Goal: Task Accomplishment & Management: Use online tool/utility

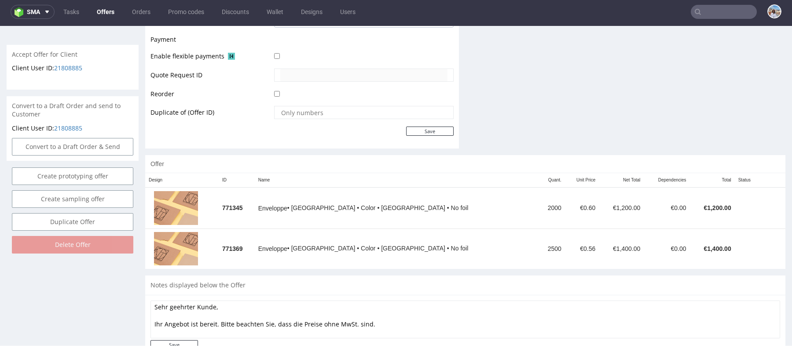
scroll to position [417, 0]
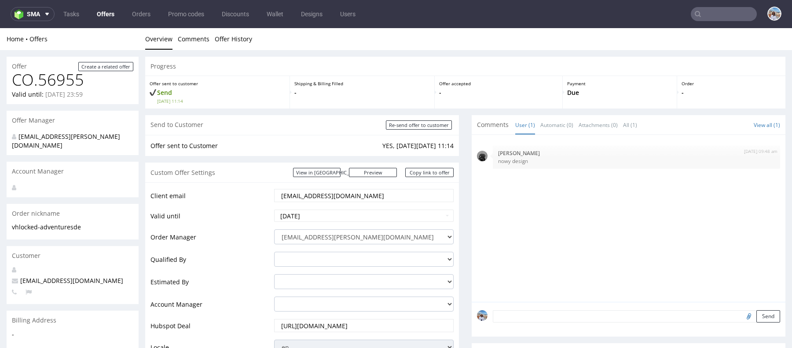
click at [339, 202] on td "[EMAIL_ADDRESS][DOMAIN_NAME]" at bounding box center [363, 198] width 182 height 21
click at [339, 193] on input "[EMAIL_ADDRESS][DOMAIN_NAME]" at bounding box center [363, 196] width 167 height 12
click at [700, 13] on input "text" at bounding box center [724, 14] width 66 height 14
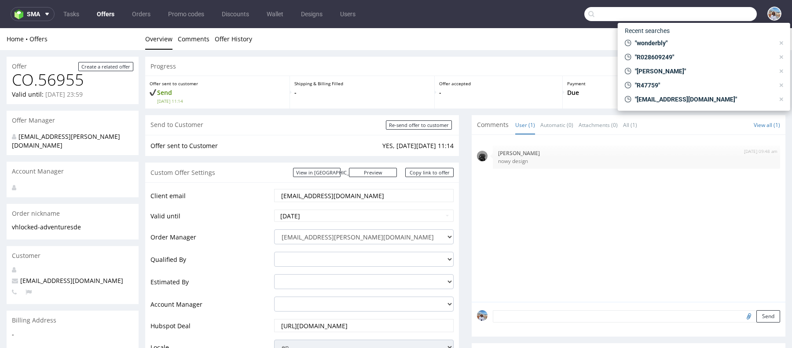
paste input "[EMAIL_ADDRESS][DOMAIN_NAME]"
type input "[EMAIL_ADDRESS][DOMAIN_NAME]"
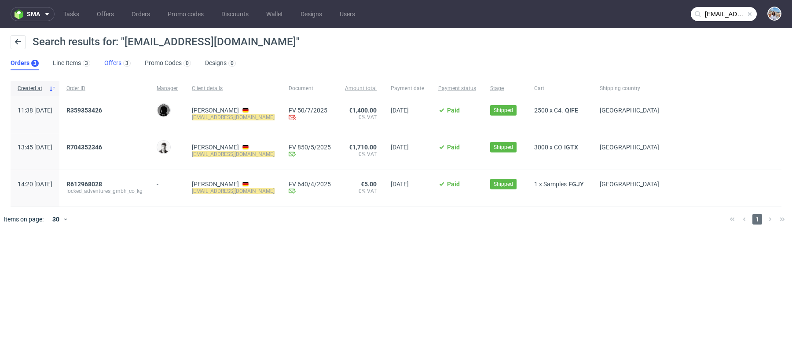
click at [114, 62] on link "Offers 3" at bounding box center [117, 63] width 26 height 14
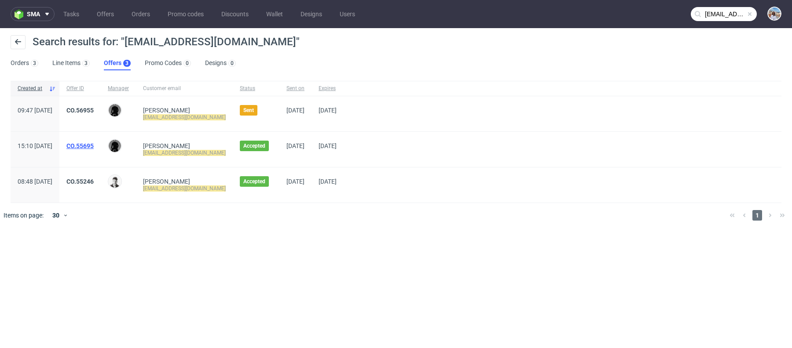
click at [94, 143] on link "CO.55695" at bounding box center [79, 146] width 27 height 7
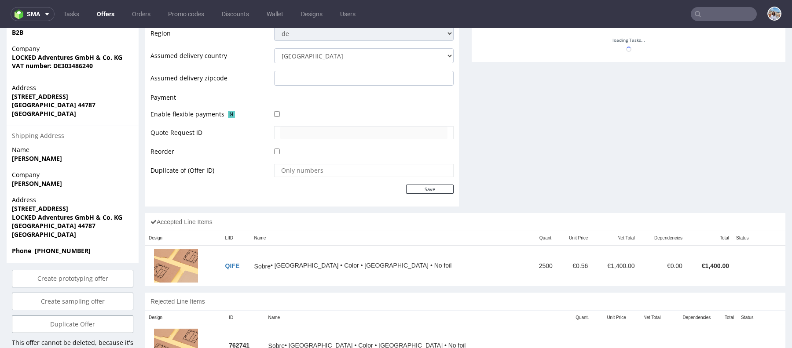
scroll to position [392, 0]
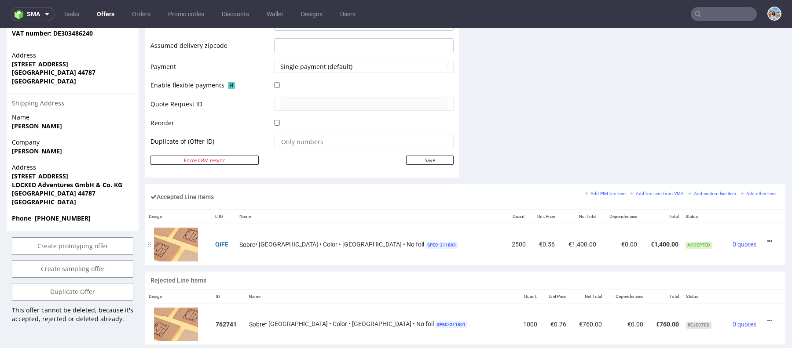
click at [767, 238] on icon at bounding box center [769, 241] width 5 height 6
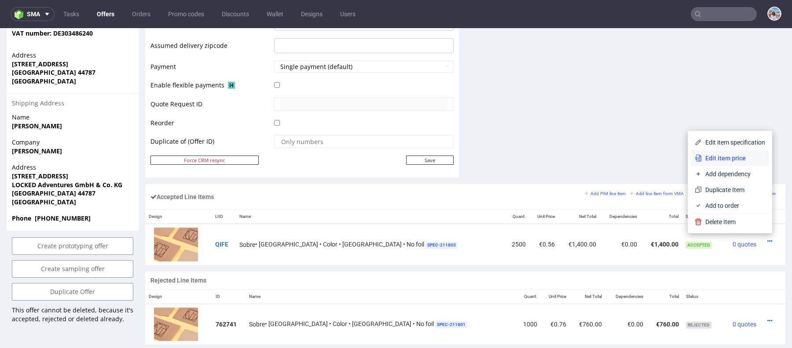
click at [732, 161] on span "Edit item price" at bounding box center [733, 158] width 63 height 9
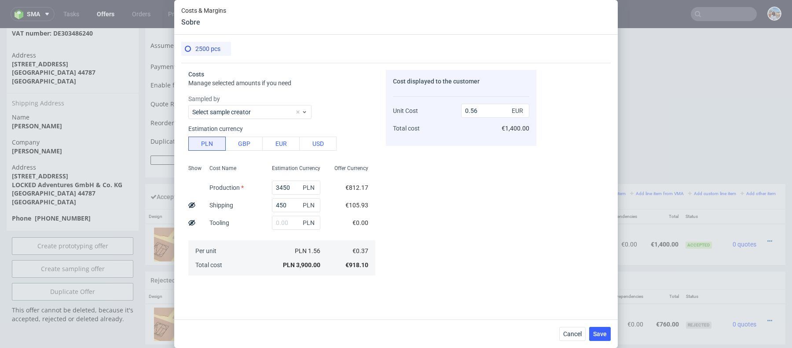
scroll to position [170, 0]
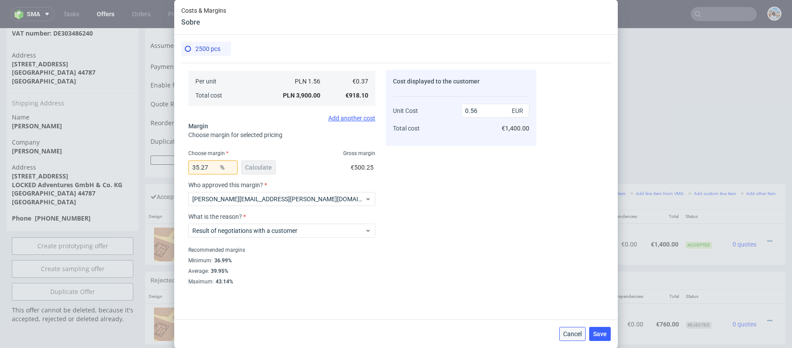
click at [572, 335] on span "Cancel" at bounding box center [572, 334] width 18 height 6
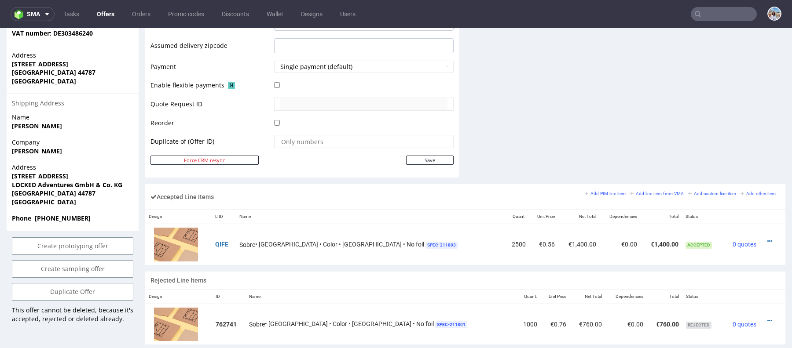
type input "[EMAIL_ADDRESS][DOMAIN_NAME]"
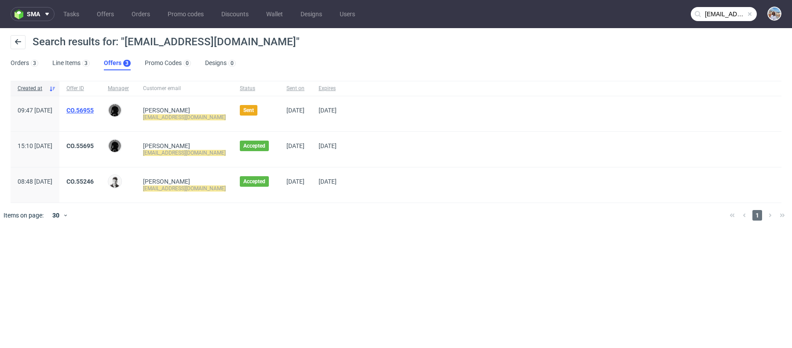
click at [94, 107] on link "CO.56955" at bounding box center [79, 110] width 27 height 7
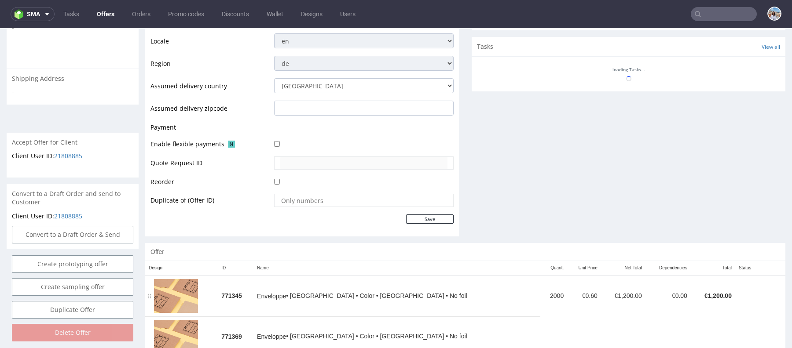
scroll to position [331, 0]
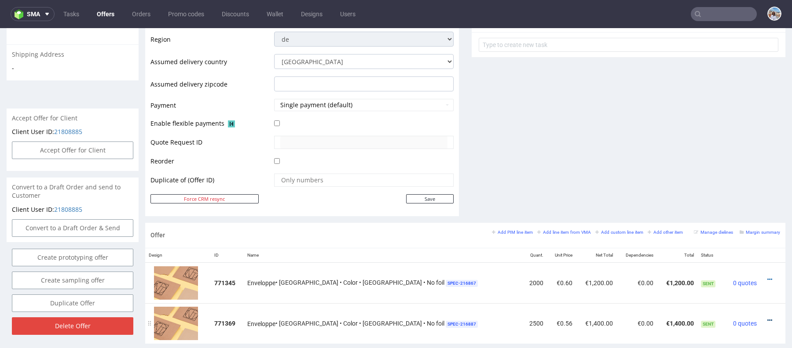
click at [767, 319] on icon at bounding box center [769, 321] width 5 height 6
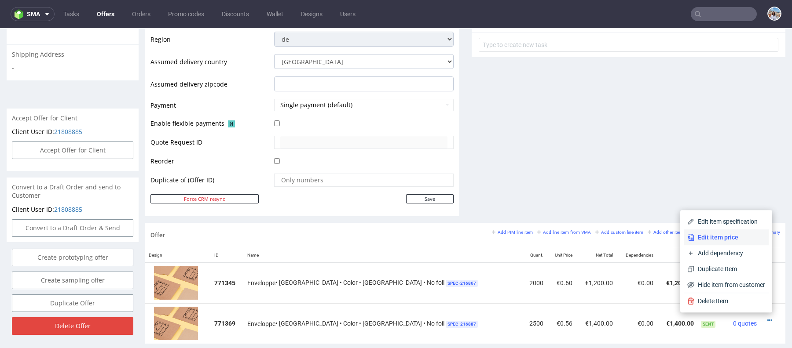
click at [729, 238] on span "Edit item price" at bounding box center [729, 237] width 71 height 9
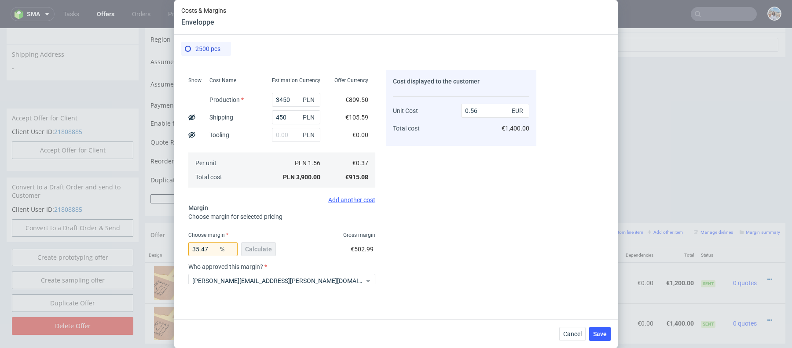
scroll to position [92, 0]
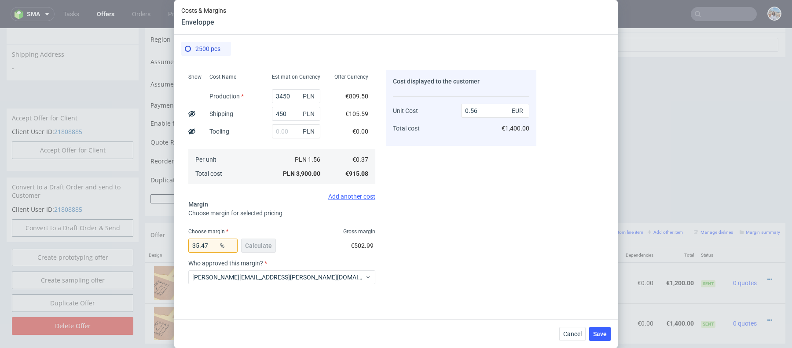
click at [584, 325] on div "Cancel Save" at bounding box center [395, 334] width 443 height 29
click at [570, 335] on span "Cancel" at bounding box center [572, 334] width 18 height 6
